Goal: Information Seeking & Learning: Find specific fact

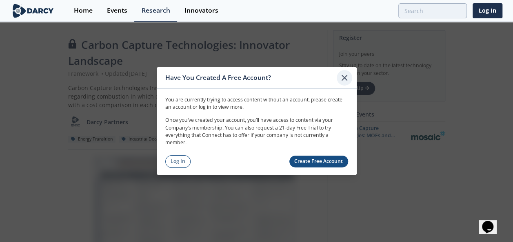
click at [344, 79] on icon at bounding box center [344, 78] width 5 height 5
click at [182, 161] on link "Log In" at bounding box center [178, 162] width 26 height 13
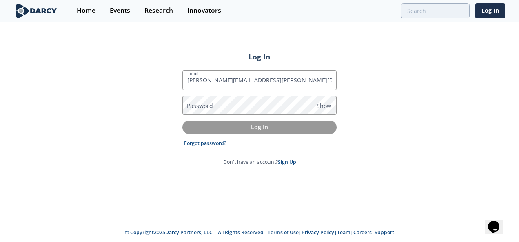
type input "shannon.liburd@constellation.com"
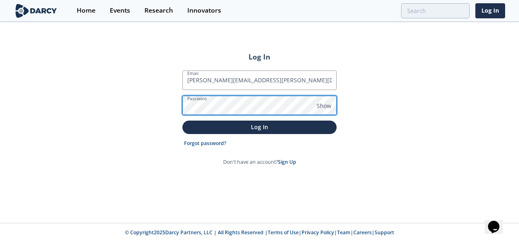
click at [182, 121] on button "Log In" at bounding box center [259, 127] width 154 height 13
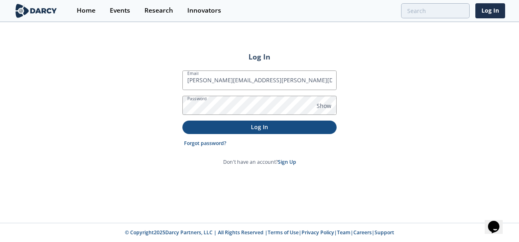
click at [264, 129] on p "Log In" at bounding box center [259, 127] width 143 height 9
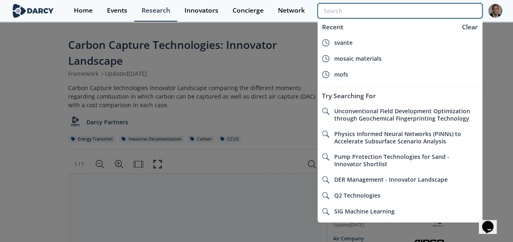
click at [450, 12] on input "search" at bounding box center [400, 10] width 165 height 15
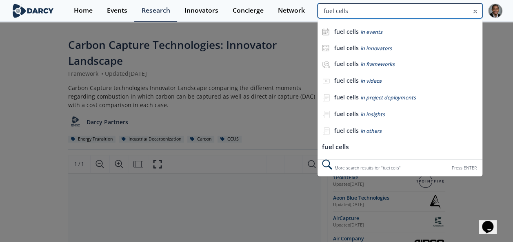
type input "fuel cells"
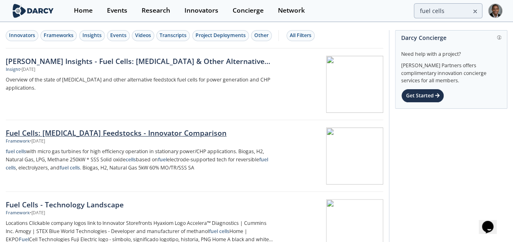
click at [139, 130] on div "Fuel Cells: Hydrocarbon Feedstocks - Innovator Comparison" at bounding box center [140, 133] width 269 height 11
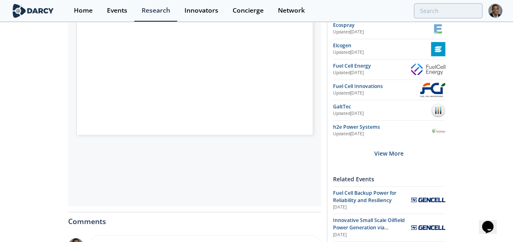
scroll to position [258, 0]
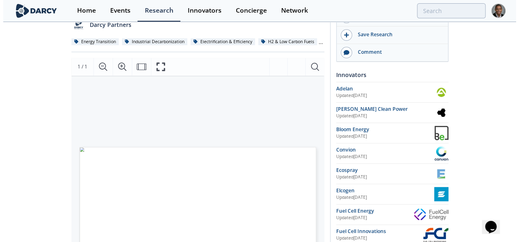
scroll to position [71, 0]
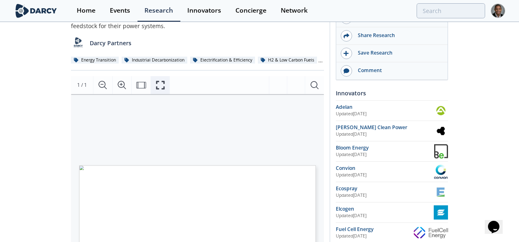
click at [161, 83] on icon "Fullscreen" at bounding box center [161, 85] width 10 height 10
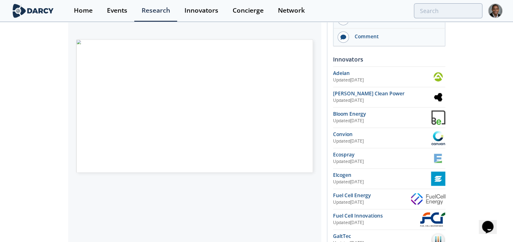
scroll to position [189, 0]
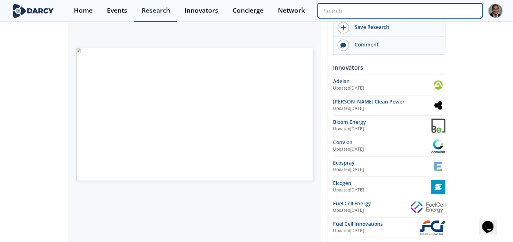
click at [447, 10] on input "search" at bounding box center [400, 10] width 165 height 15
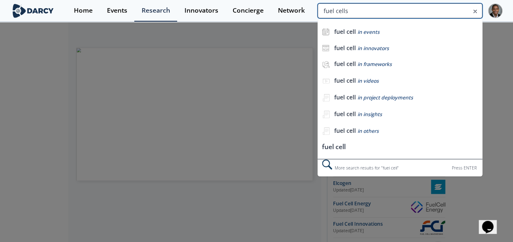
type input "fuel cells"
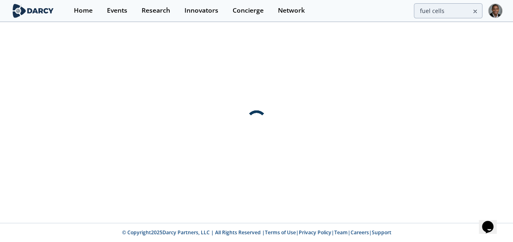
scroll to position [0, 0]
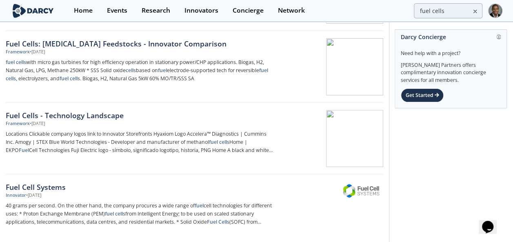
scroll to position [90, 0]
click at [117, 116] on div "Fuel Cells - Technology Landscape" at bounding box center [140, 115] width 269 height 11
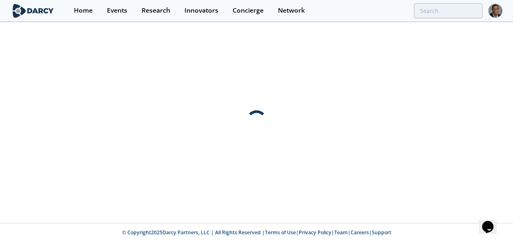
scroll to position [0, 0]
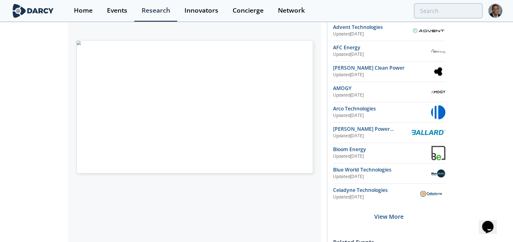
scroll to position [170, 0]
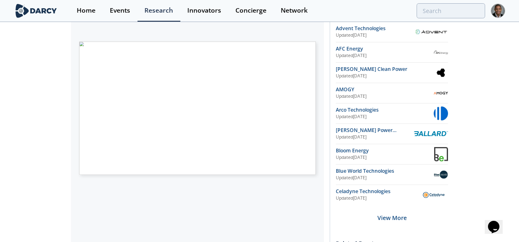
click at [180, 113] on span "Page 1" at bounding box center [301, 186] width 314 height 147
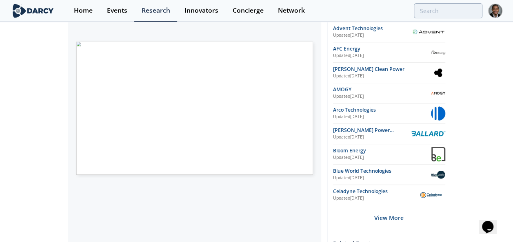
click at [41, 87] on div "Fuel Cells - Technology Landscape Framework • Updated December 16, 2024 Technol…" at bounding box center [256, 140] width 513 height 574
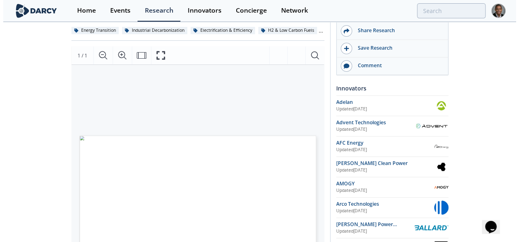
scroll to position [72, 0]
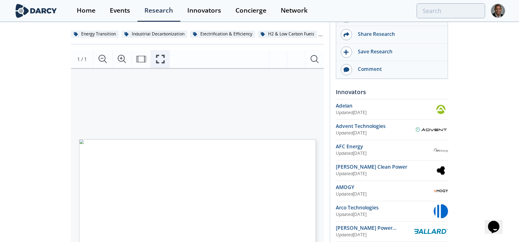
click at [162, 61] on icon "Fullscreen" at bounding box center [161, 59] width 10 height 10
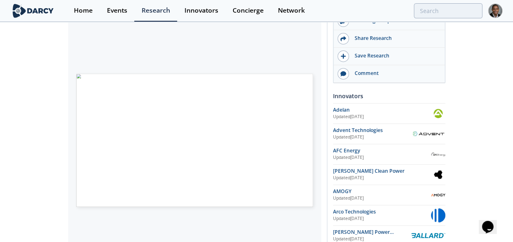
scroll to position [0, 0]
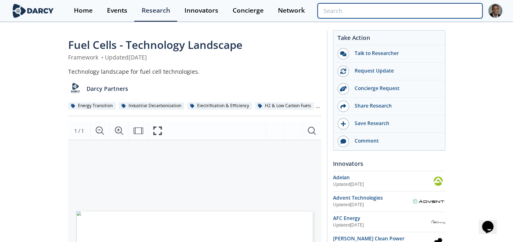
click at [437, 12] on input "search" at bounding box center [400, 10] width 165 height 15
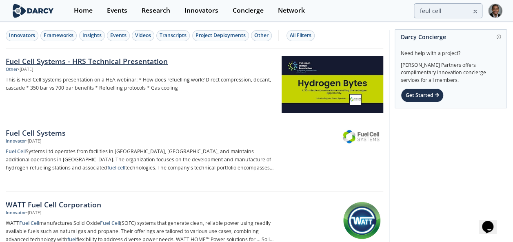
scroll to position [18, 0]
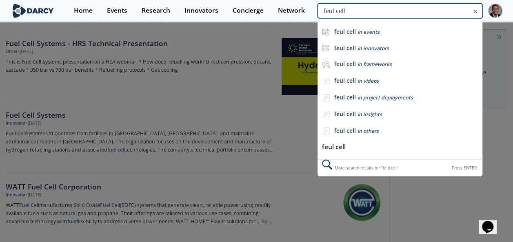
click at [426, 11] on input "feul cell" at bounding box center [400, 10] width 165 height 15
type input "f"
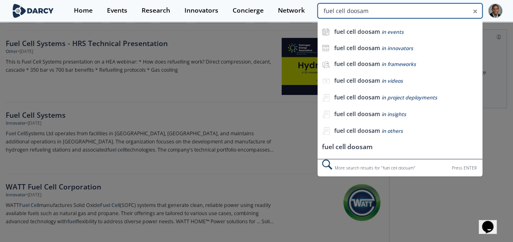
type input "fuel cell doosam"
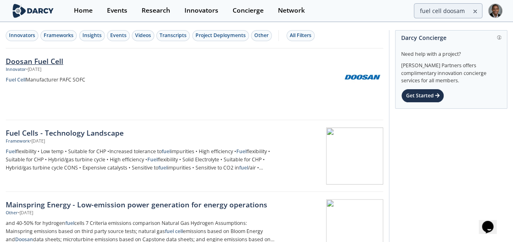
click at [56, 62] on div "Doosan Fuel Cell" at bounding box center [140, 61] width 269 height 11
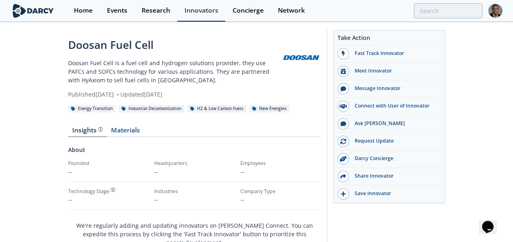
click at [146, 75] on p "Doosan Fuel Cell is a fuel cell and hydrogen solutions provider, they use PAFCs…" at bounding box center [174, 72] width 212 height 26
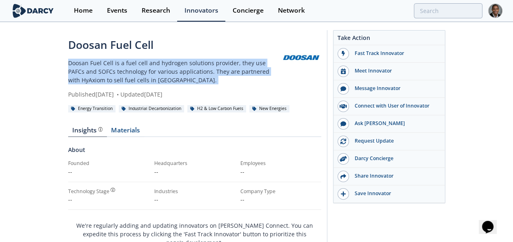
copy div "Doosan Fuel Cell is a fuel cell and hydrogen solutions provider, they use PAFCs…"
